Goal: Task Accomplishment & Management: Manage account settings

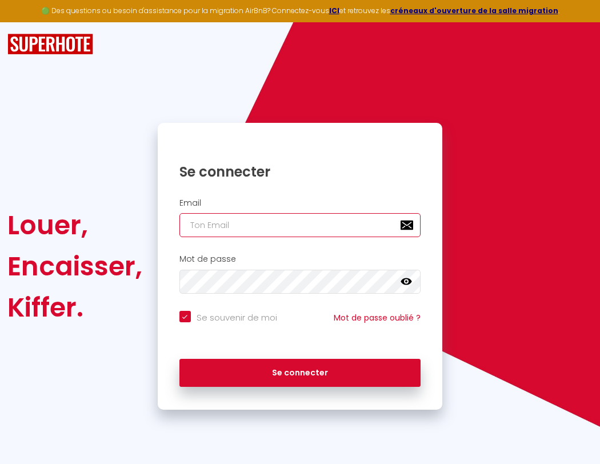
type input "l"
checkbox input "true"
type input "le"
checkbox input "true"
type input "les"
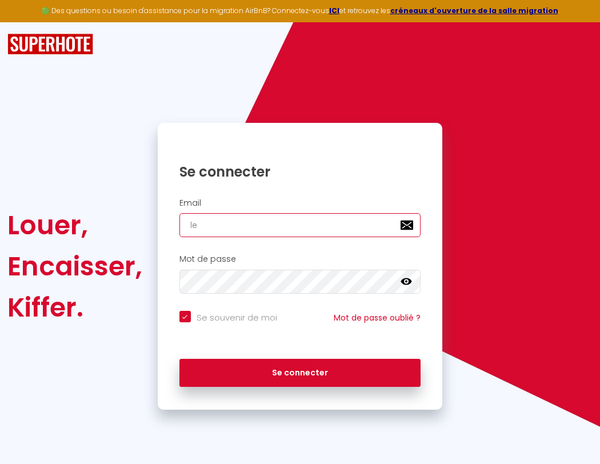
checkbox input "true"
type input "lesp"
checkbox input "true"
type input "lespa"
checkbox input "true"
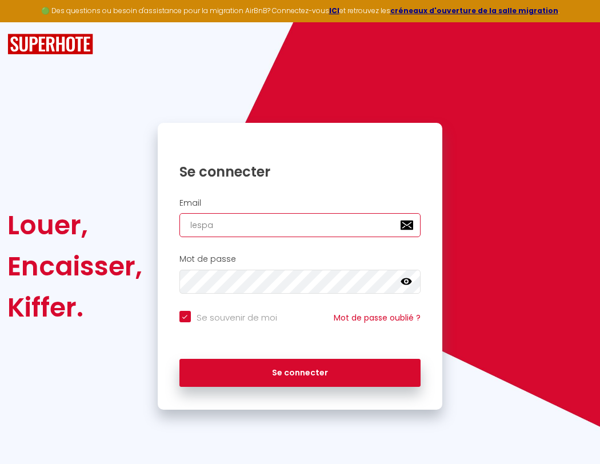
type input "lespac"
checkbox input "true"
type input "lespace"
checkbox input "true"
type input "l"
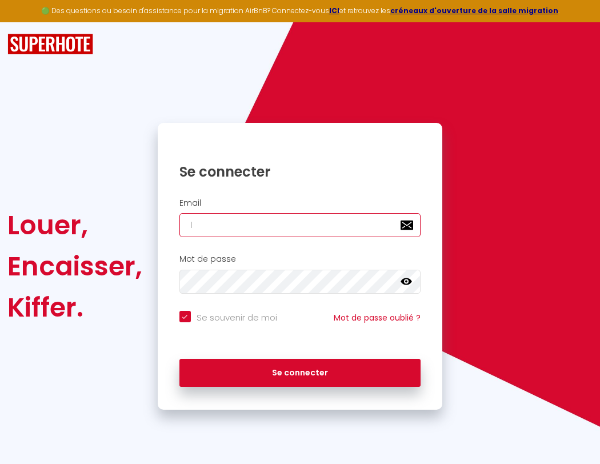
checkbox input "true"
type input "lespaced"
checkbox input "true"
type input "le"
checkbox input "true"
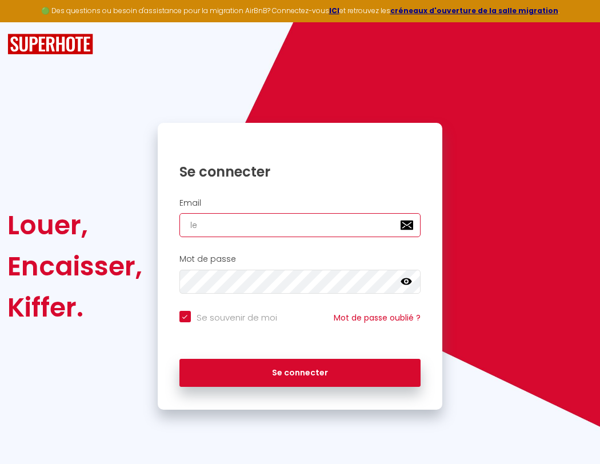
type input "lespacede"
checkbox input "true"
type input "les"
checkbox input "true"
type input "lespacedet"
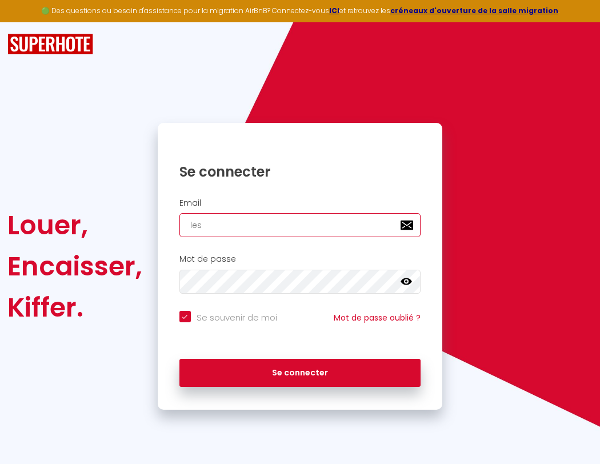
checkbox input "true"
type input "lesp"
checkbox input "true"
type input "lespacedete"
checkbox input "true"
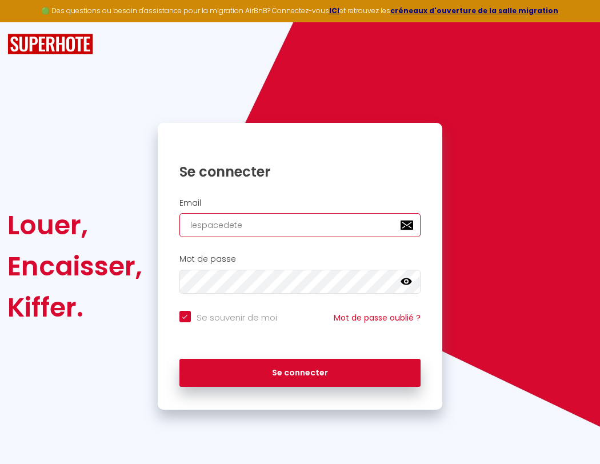
type input "lespa"
checkbox input "true"
type input "lespacedeten"
checkbox input "true"
type input "lespac"
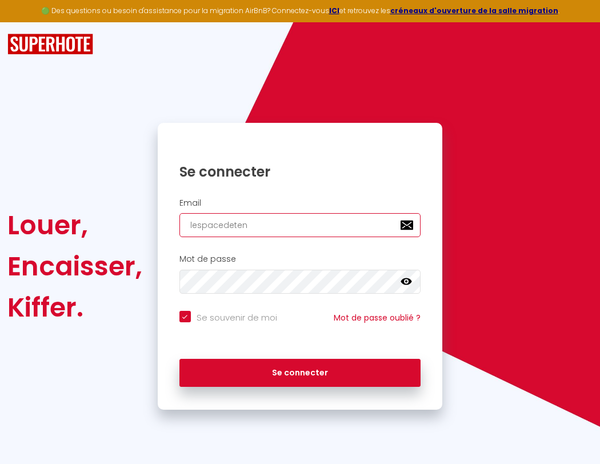
checkbox input "true"
type input "lespacedetent"
checkbox input "true"
type input "lespace"
checkbox input "true"
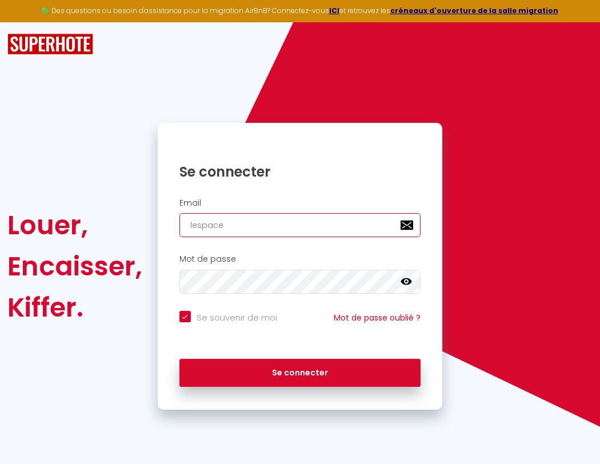
type input "lespacedetente"
checkbox input "true"
type input "lespaced"
checkbox input "true"
type input "lespacedetente@"
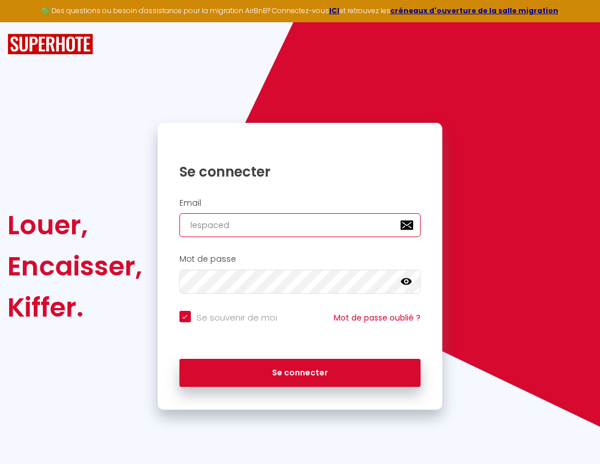
checkbox input "true"
type input "lespacede"
checkbox input "true"
type input "lespacedetente@g"
checkbox input "true"
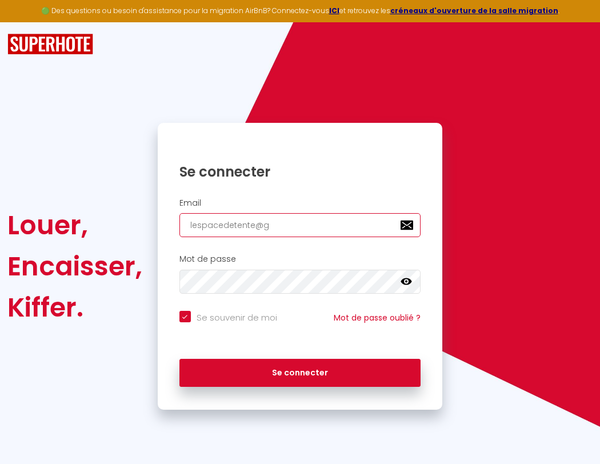
type input "lespacedet"
checkbox input "true"
type input "lespacedetente@gm"
checkbox input "true"
type input "lespacedete"
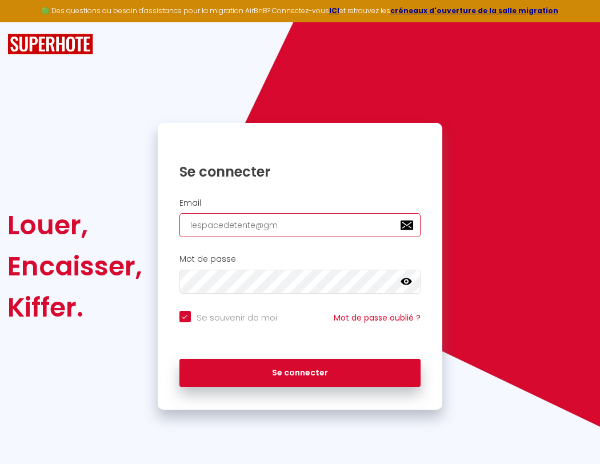
checkbox input "true"
type input "lespacedetente@gma"
checkbox input "true"
type input "lespacedeten"
checkbox input "true"
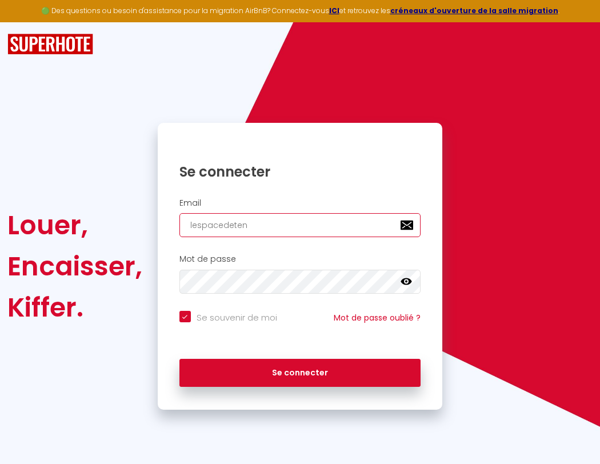
type input "lespacedetente@gmai"
checkbox input "true"
type input "lespacedetent"
checkbox input "true"
type input "[EMAIL_ADDRESS]"
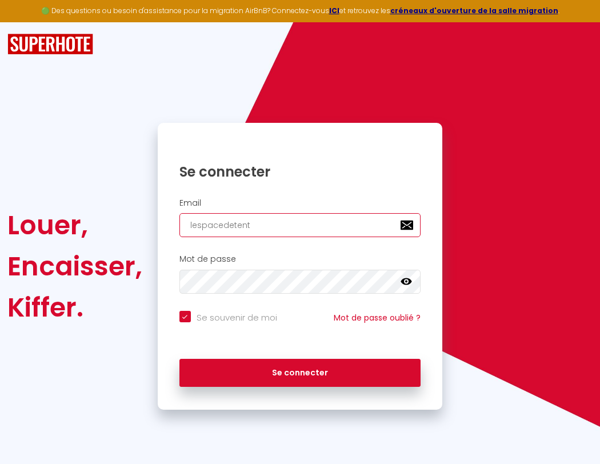
checkbox input "true"
type input "lespacedetente"
checkbox input "true"
type input "[EMAIL_ADDRESS]."
checkbox input "true"
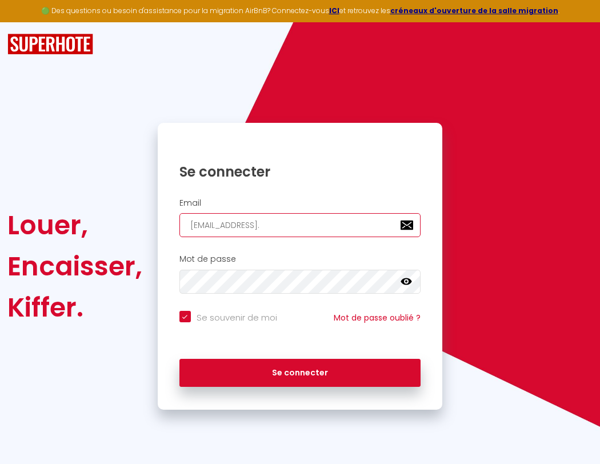
type input "lespacedetente@"
checkbox input "true"
type input "lespacedetente@gmail.c"
checkbox input "true"
type input "lespacedetente@g"
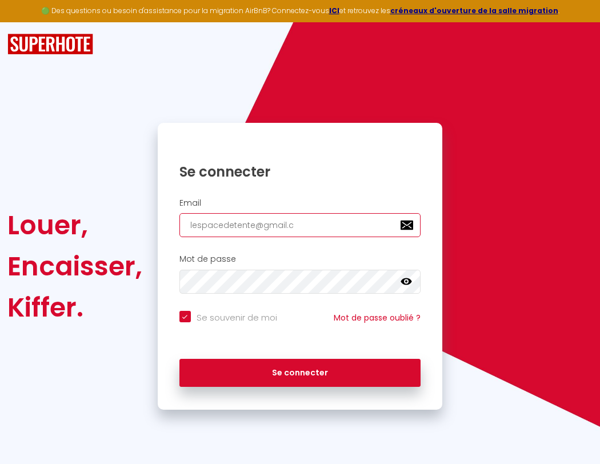
checkbox input "true"
type input "[EMAIL_ADDRESS][DOMAIN_NAME]"
checkbox input "true"
type input "lespacedetente@gm"
checkbox input "true"
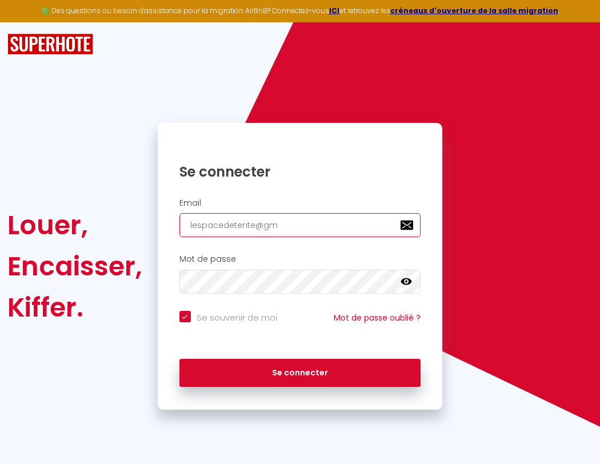
type input "[EMAIL_ADDRESS][DOMAIN_NAME]"
checkbox input "true"
type input "lespacedetente@gma"
checkbox input "true"
type input "lespacedetente@gmai"
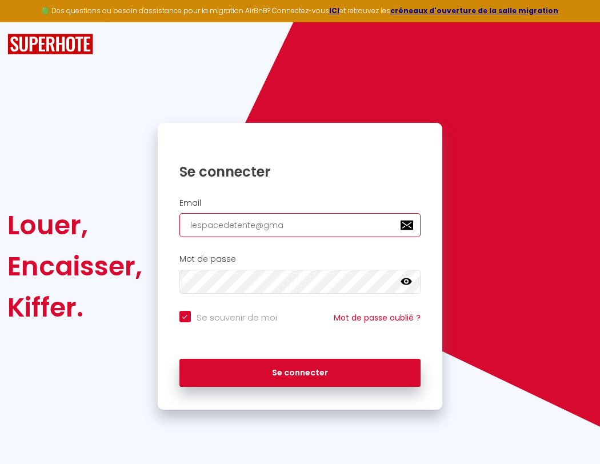
checkbox input "true"
type input "[EMAIL_ADDRESS]"
checkbox input "true"
type input "[EMAIL_ADDRESS]."
checkbox input "true"
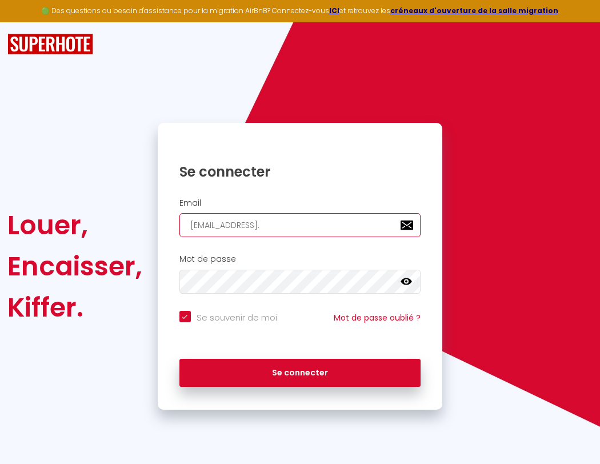
type input "lespacedetente@gmail.c"
checkbox input "true"
type input "[EMAIL_ADDRESS][DOMAIN_NAME]"
checkbox input "true"
type input "[EMAIL_ADDRESS][DOMAIN_NAME]"
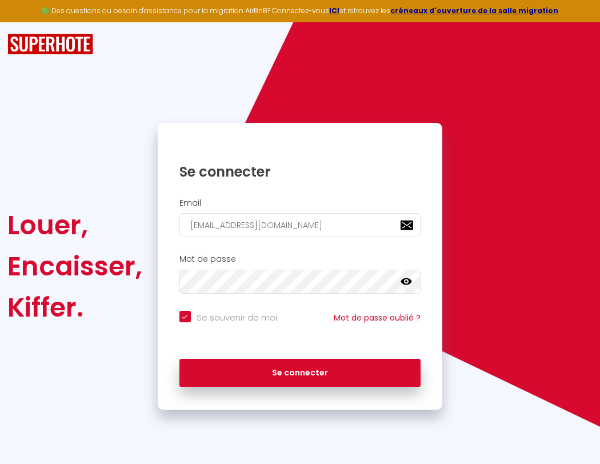
checkbox input "true"
